Goal: Task Accomplishment & Management: Manage account settings

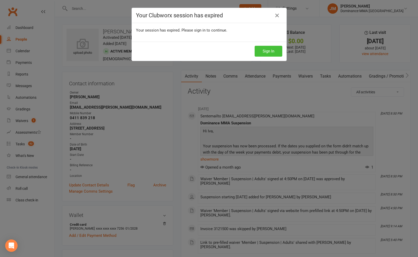
click at [257, 46] on button "Sign In" at bounding box center [269, 51] width 28 height 11
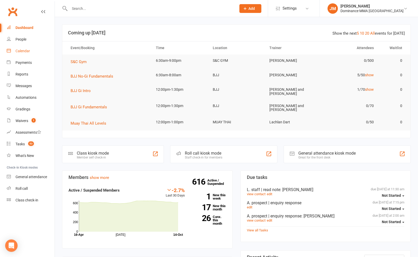
click at [26, 45] on link "Calendar" at bounding box center [31, 51] width 48 height 12
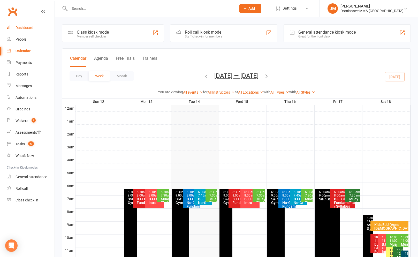
click at [25, 31] on link "Dashboard" at bounding box center [31, 28] width 48 height 12
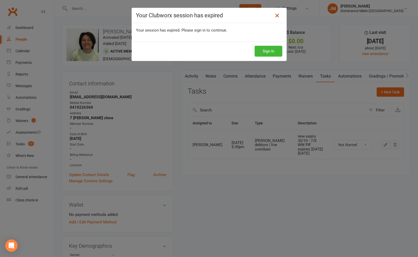
click at [280, 17] on link at bounding box center [277, 15] width 8 height 8
click at [267, 51] on button "Sign In" at bounding box center [269, 51] width 28 height 11
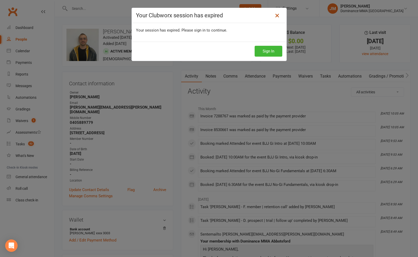
click at [279, 15] on icon at bounding box center [277, 15] width 6 height 6
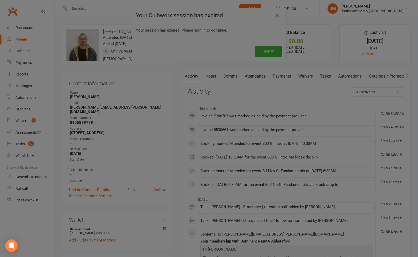
click at [278, 17] on div at bounding box center [209, 128] width 418 height 257
drag, startPoint x: 249, startPoint y: 45, endPoint x: 254, endPoint y: 47, distance: 5.1
click at [249, 45] on div at bounding box center [209, 128] width 418 height 257
click at [267, 53] on div at bounding box center [209, 128] width 418 height 257
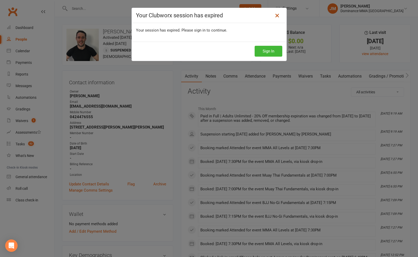
click at [277, 15] on icon at bounding box center [277, 15] width 6 height 6
drag, startPoint x: 252, startPoint y: 19, endPoint x: 196, endPoint y: 4, distance: 57.2
click at [252, 19] on div "Your Clubworx session has expired" at bounding box center [209, 15] width 155 height 15
click at [274, 49] on button "Sign In" at bounding box center [269, 51] width 28 height 11
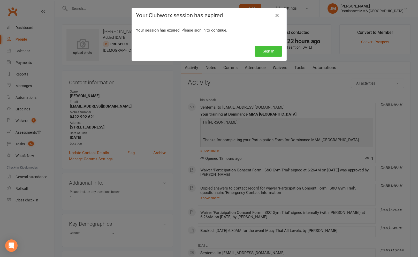
click at [274, 53] on button "Sign In" at bounding box center [269, 51] width 28 height 11
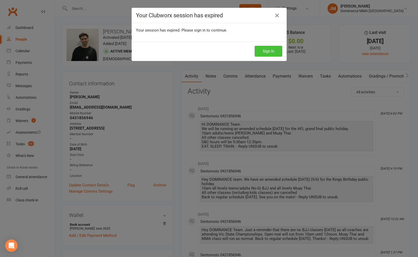
click at [273, 49] on button "Sign In" at bounding box center [269, 51] width 28 height 11
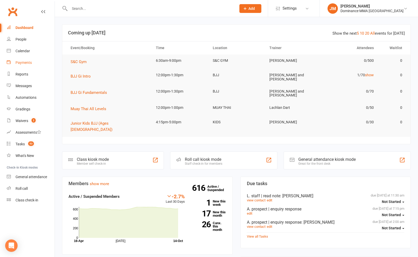
click at [26, 65] on link "Payments" at bounding box center [31, 63] width 48 height 12
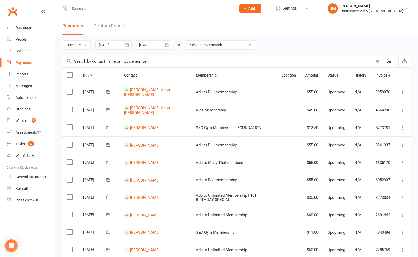
click at [121, 24] on link "Debtors Report" at bounding box center [109, 26] width 31 height 18
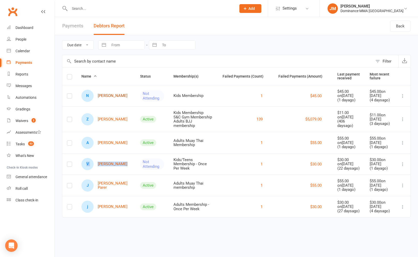
click at [112, 96] on link "N Najma Ahmed" at bounding box center [104, 96] width 46 height 12
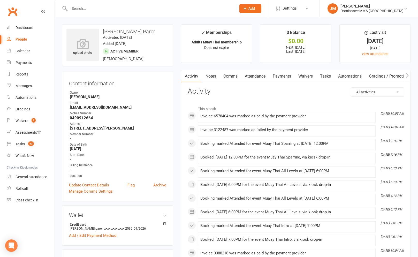
click at [284, 74] on link "Payments" at bounding box center [282, 76] width 26 height 12
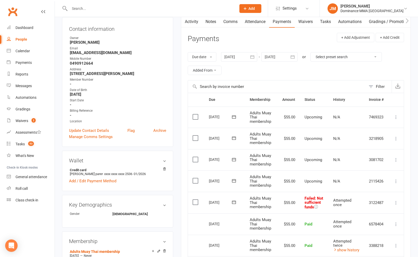
scroll to position [60, 0]
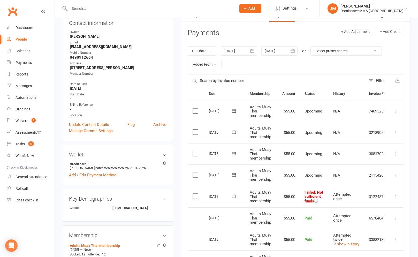
click at [233, 197] on icon at bounding box center [233, 196] width 5 height 5
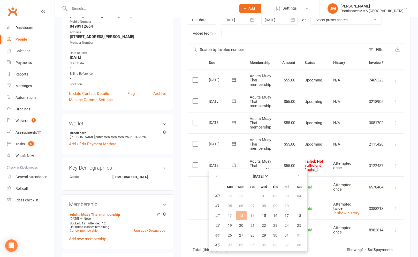
scroll to position [107, 0]
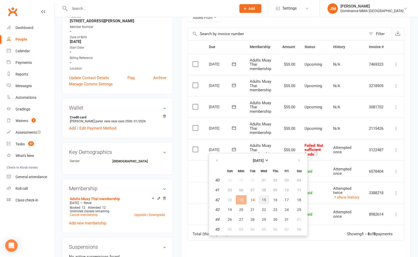
click at [261, 200] on button "15" at bounding box center [263, 199] width 11 height 9
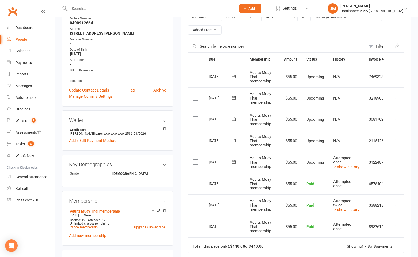
scroll to position [90, 0]
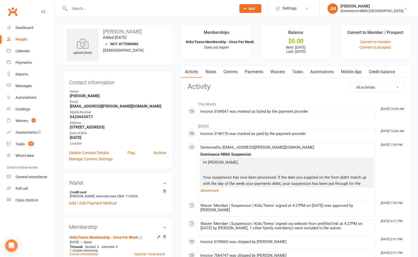
click at [260, 69] on link "Payments" at bounding box center [254, 72] width 26 height 12
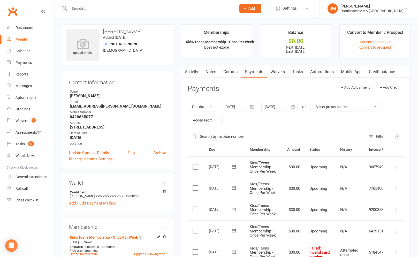
click at [282, 72] on link "Waivers" at bounding box center [278, 72] width 22 height 12
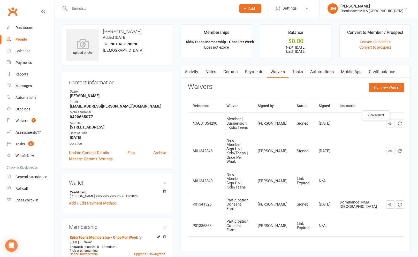
click at [388, 125] on icon at bounding box center [390, 123] width 4 height 4
click at [262, 75] on link "Payments" at bounding box center [254, 72] width 26 height 12
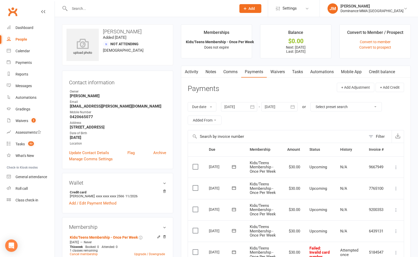
scroll to position [1, 0]
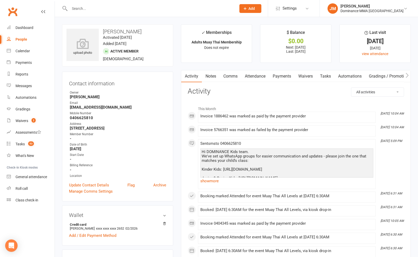
click at [285, 77] on link "Payments" at bounding box center [282, 76] width 26 height 12
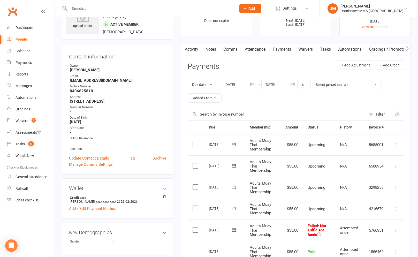
scroll to position [146, 0]
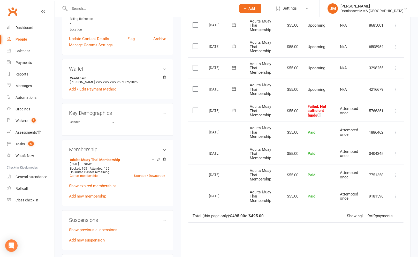
click at [234, 109] on icon at bounding box center [234, 110] width 4 height 3
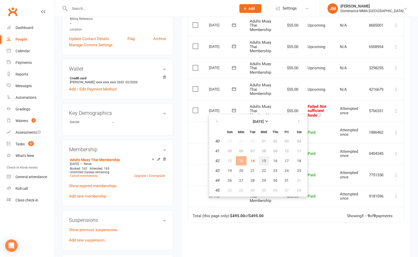
click at [262, 159] on span "15" at bounding box center [264, 161] width 4 height 4
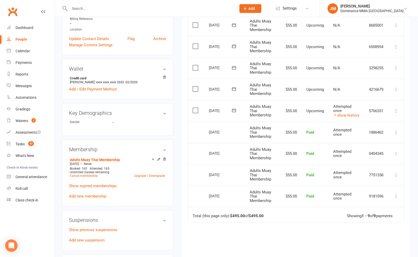
click at [99, 9] on input "text" at bounding box center [150, 8] width 165 height 7
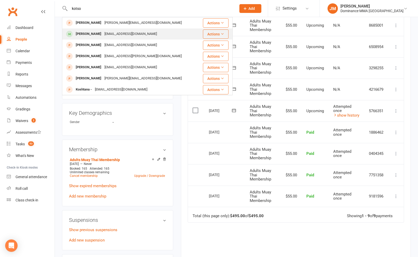
type input "kotso"
click at [117, 34] on div "Itsjameskots@gmail.com" at bounding box center [131, 33] width 56 height 7
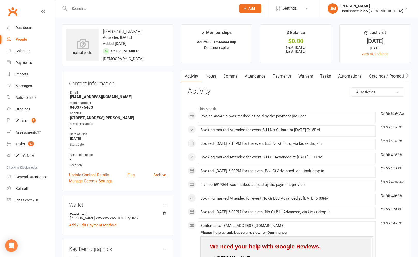
click at [265, 76] on link "Attendance" at bounding box center [255, 76] width 28 height 12
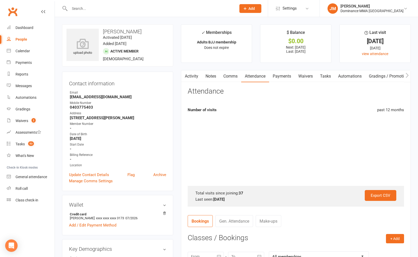
drag, startPoint x: 272, startPoint y: 76, endPoint x: 280, endPoint y: 78, distance: 7.9
click at [272, 76] on link "Payments" at bounding box center [282, 76] width 26 height 12
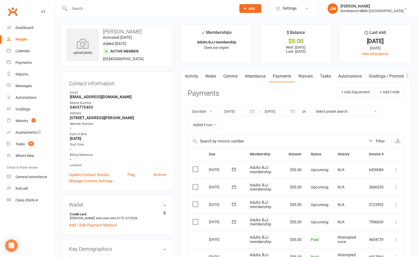
click at [310, 76] on link "Waivers" at bounding box center [306, 76] width 22 height 12
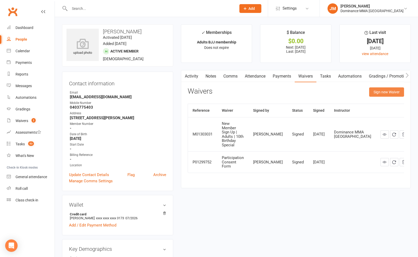
click at [385, 94] on button "Sign new Waiver" at bounding box center [386, 91] width 35 height 9
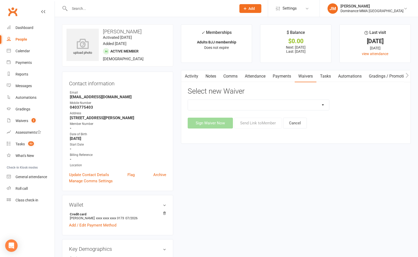
click at [259, 104] on select "Member | Cancellation | Adults Member | Injury Report Form (FOH staff use only)…" at bounding box center [258, 105] width 141 height 10
select select "7287"
click at [188, 100] on select "Member | Cancellation | Adults Member | Injury Report Form (FOH staff use only)…" at bounding box center [258, 105] width 141 height 10
click at [259, 122] on button "Send Link to Member" at bounding box center [258, 123] width 48 height 11
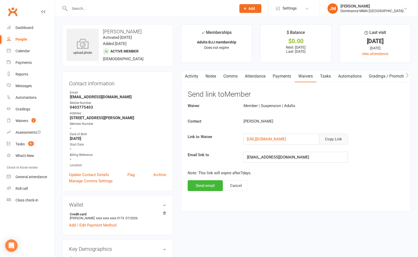
click at [330, 141] on button "Copy Link" at bounding box center [333, 139] width 29 height 11
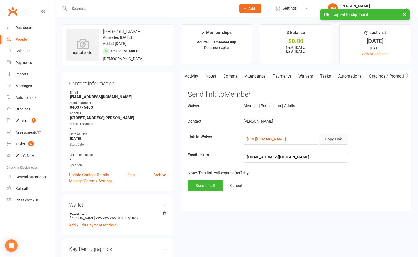
click at [275, 76] on link "Payments" at bounding box center [282, 76] width 26 height 12
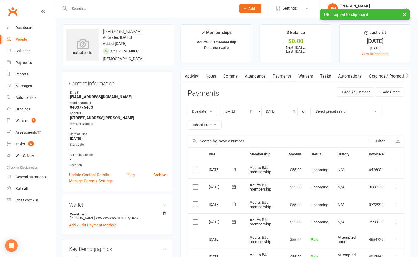
click at [256, 76] on link "Attendance" at bounding box center [255, 76] width 28 height 12
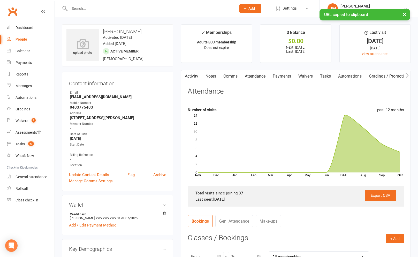
click at [317, 76] on link "Tasks" at bounding box center [325, 76] width 18 height 12
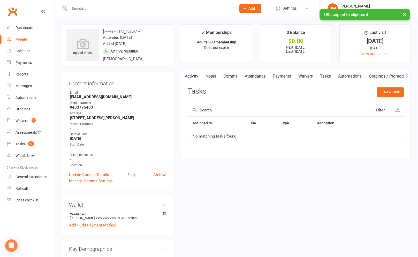
click at [310, 77] on link "Waivers" at bounding box center [306, 76] width 22 height 12
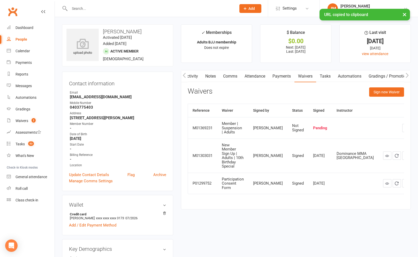
click at [275, 79] on link "Payments" at bounding box center [282, 76] width 26 height 12
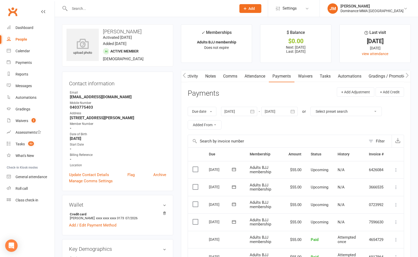
click at [147, 12] on div at bounding box center [147, 8] width 171 height 17
click at [144, 9] on input "text" at bounding box center [150, 8] width 165 height 7
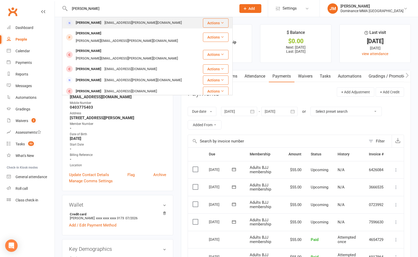
type input "vivian morgan"
click at [123, 23] on div "[EMAIL_ADDRESS][PERSON_NAME][DOMAIN_NAME]" at bounding box center [143, 22] width 80 height 7
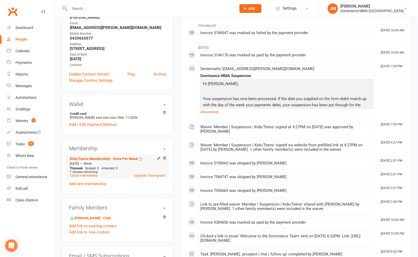
scroll to position [110, 0]
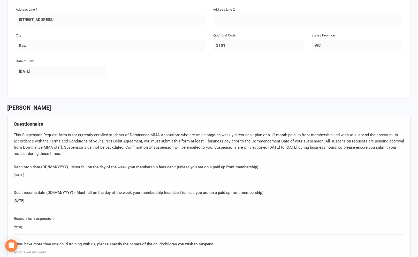
scroll to position [468, 0]
